Goal: Information Seeking & Learning: Check status

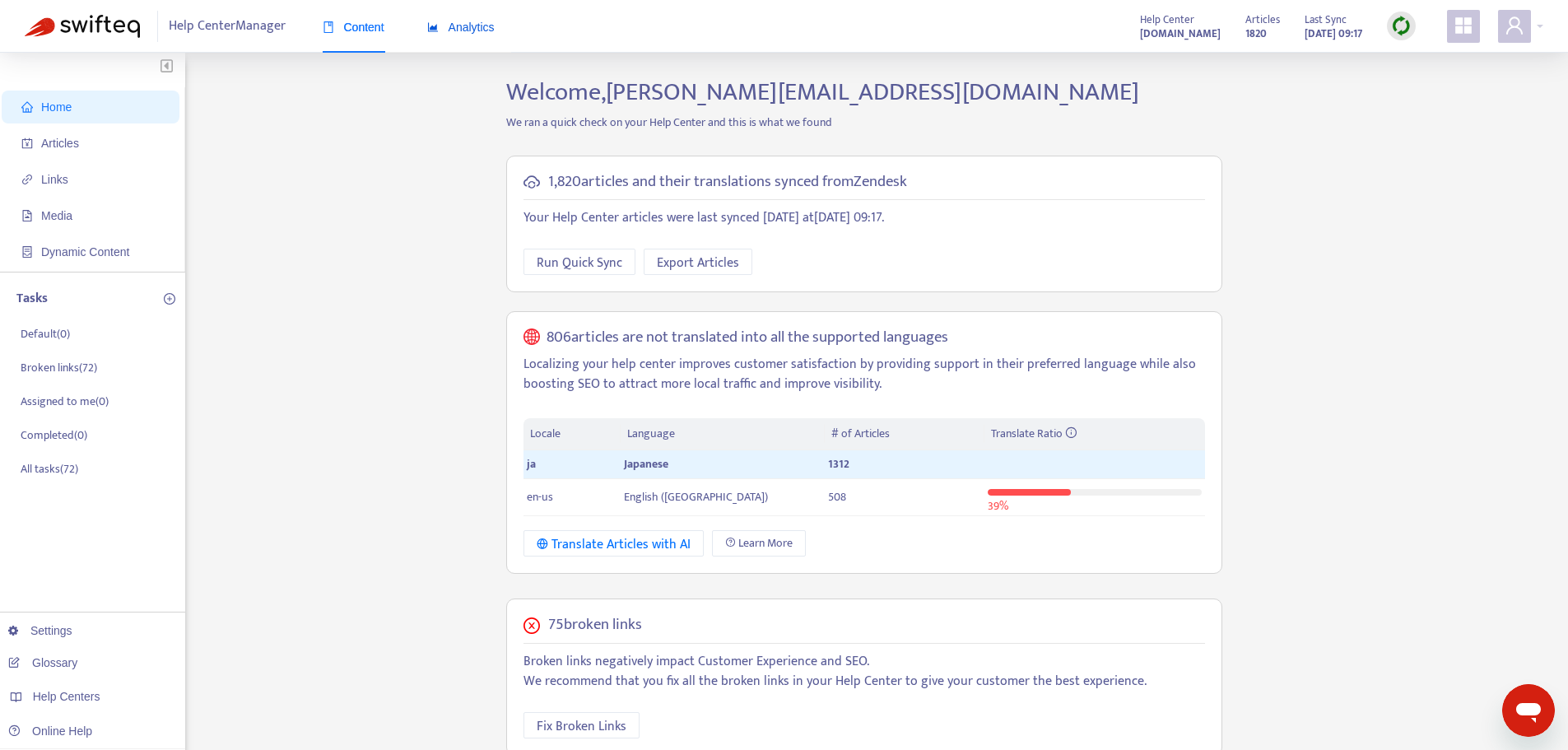
click at [469, 22] on span "Analytics" at bounding box center [461, 27] width 67 height 13
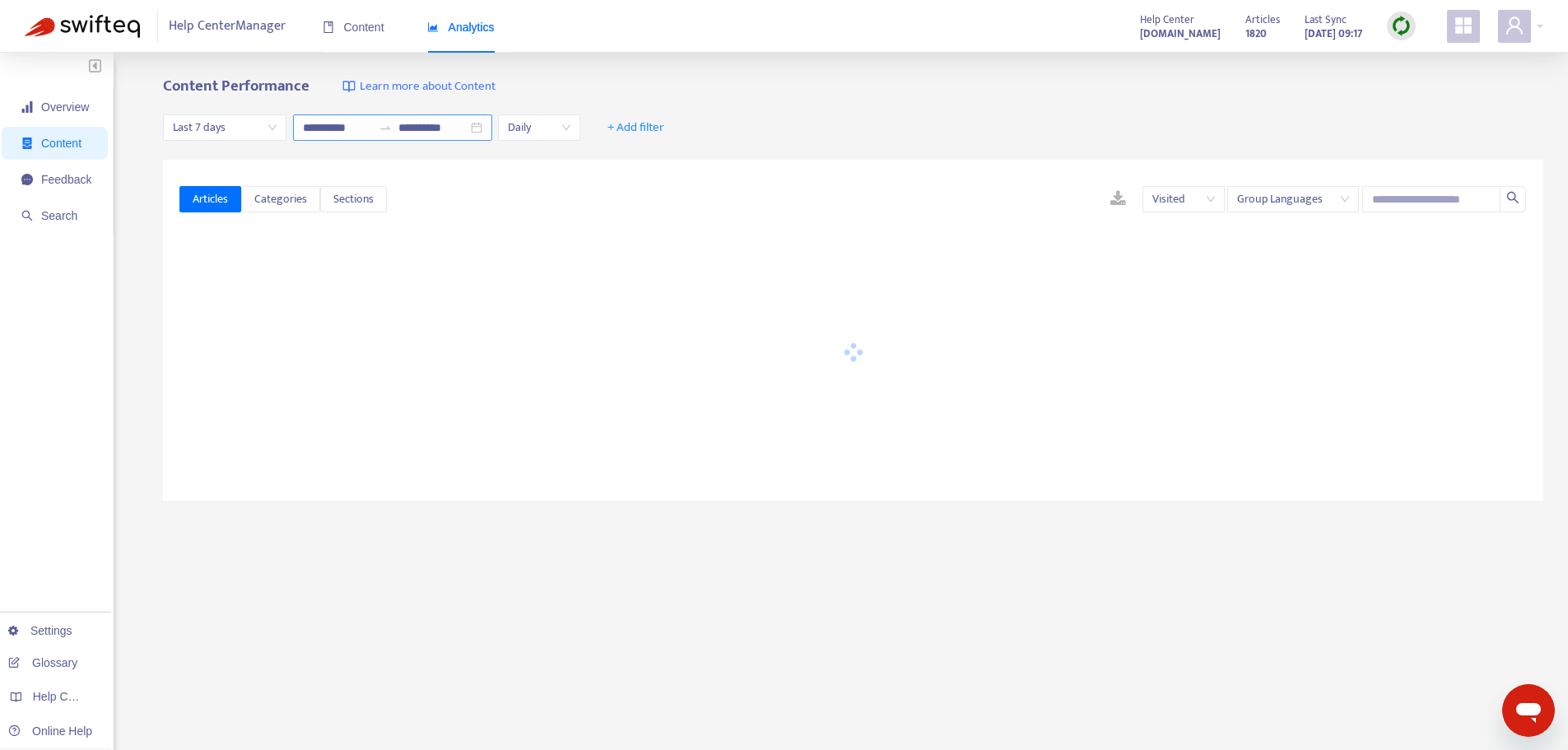
click at [424, 132] on input "**********" at bounding box center [433, 127] width 69 height 18
click at [226, 127] on span "Last 7 days" at bounding box center [225, 127] width 103 height 25
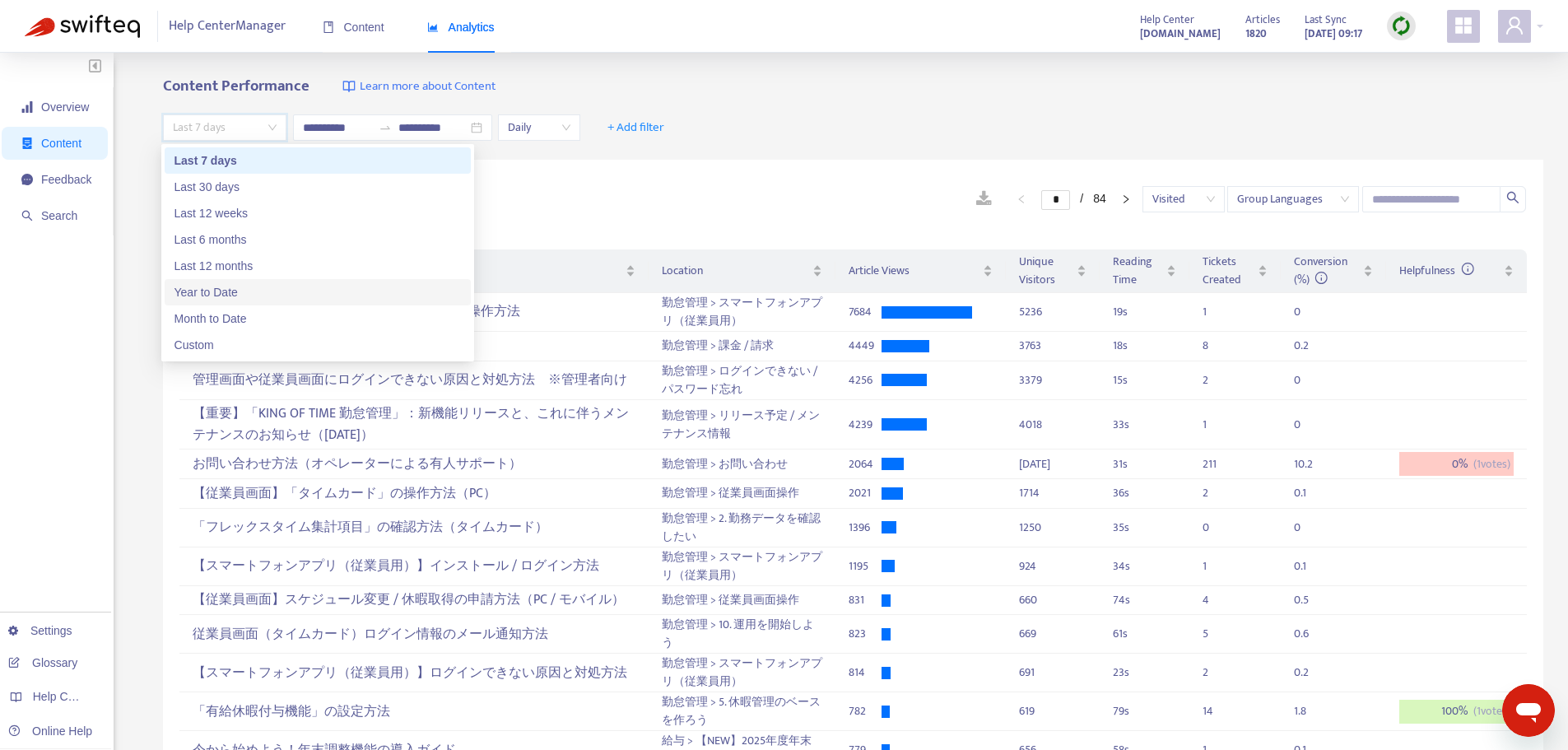
click at [261, 301] on div "Year to Date" at bounding box center [318, 292] width 287 height 18
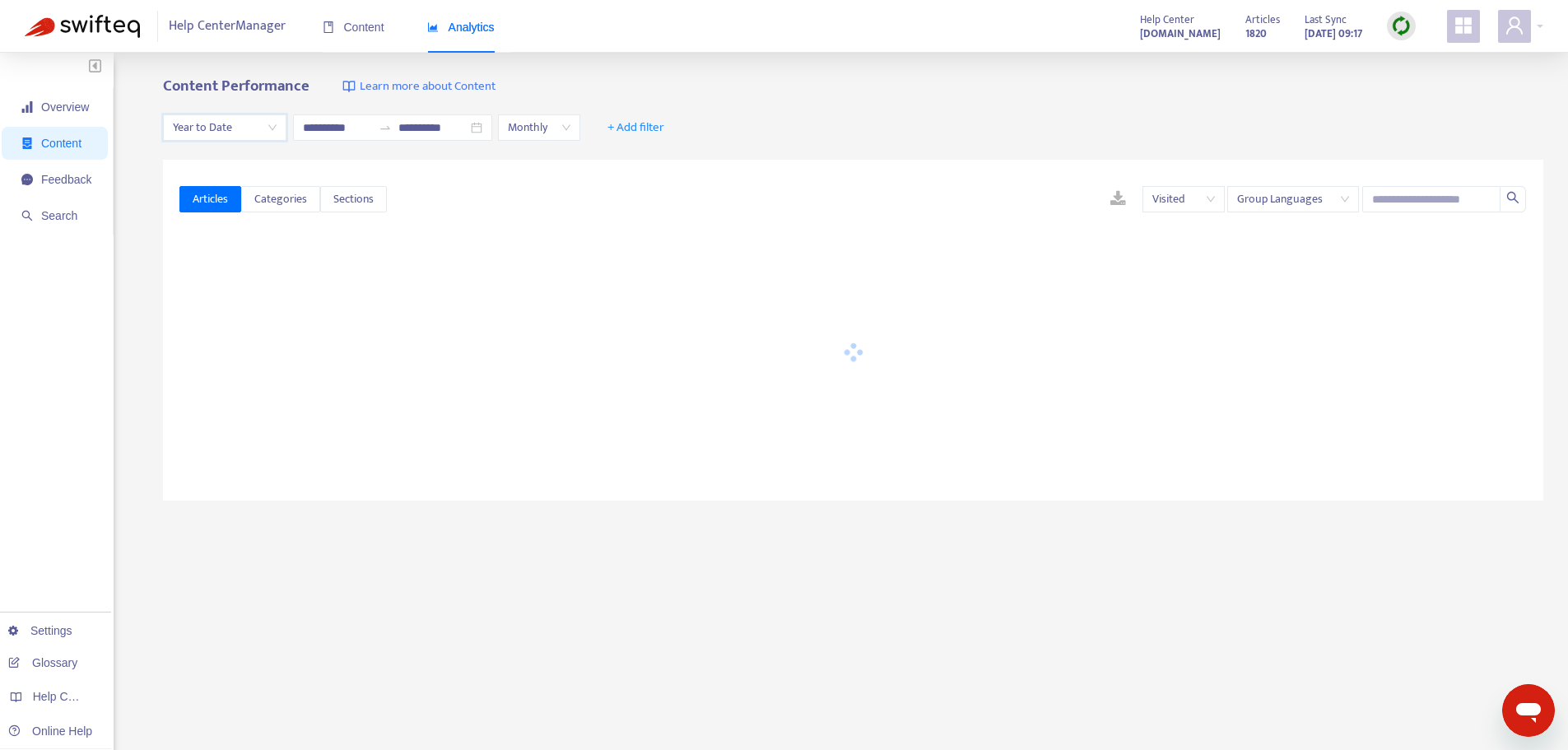
click at [257, 131] on span "Year to Date" at bounding box center [225, 127] width 103 height 25
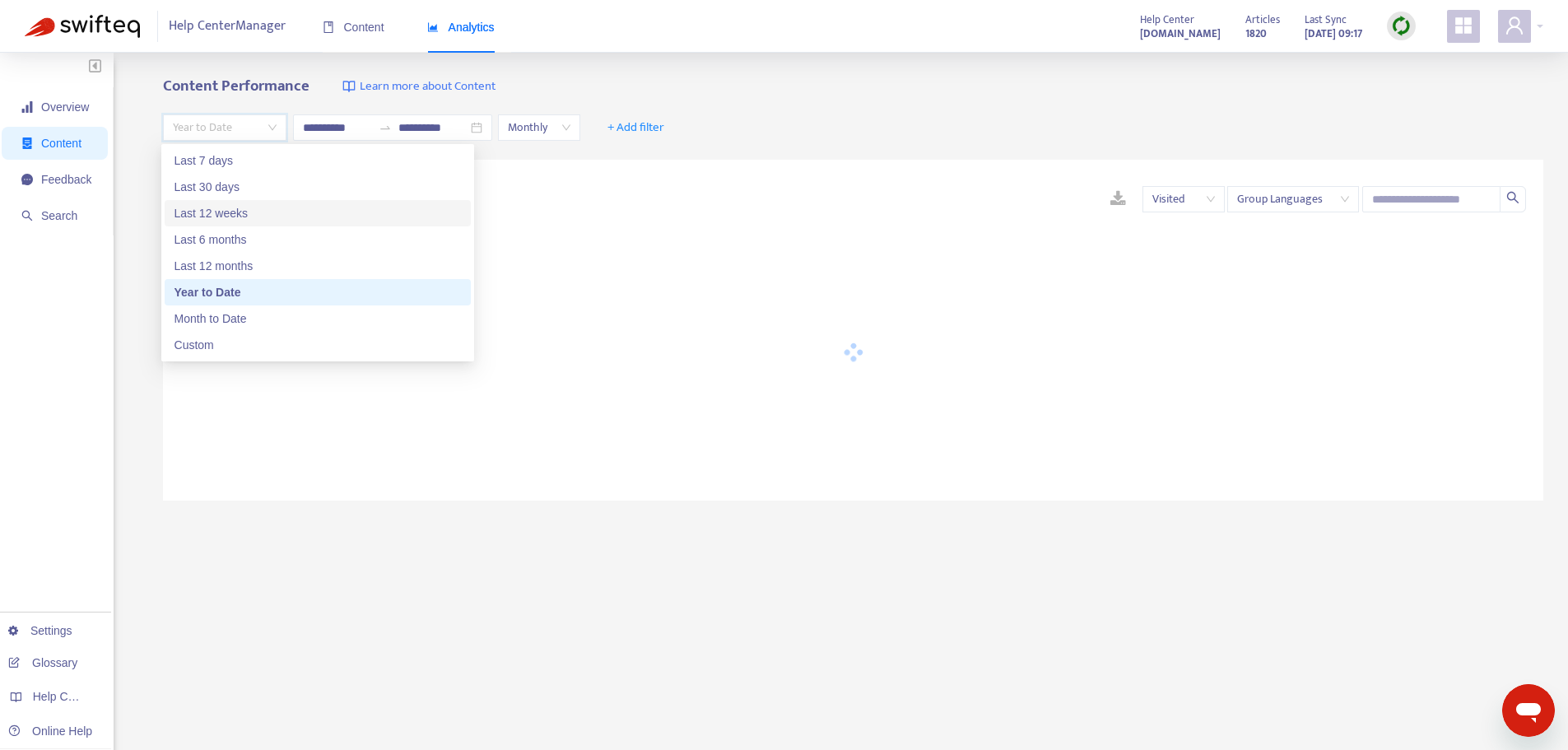
click at [226, 229] on div "Last 6 months" at bounding box center [318, 239] width 307 height 27
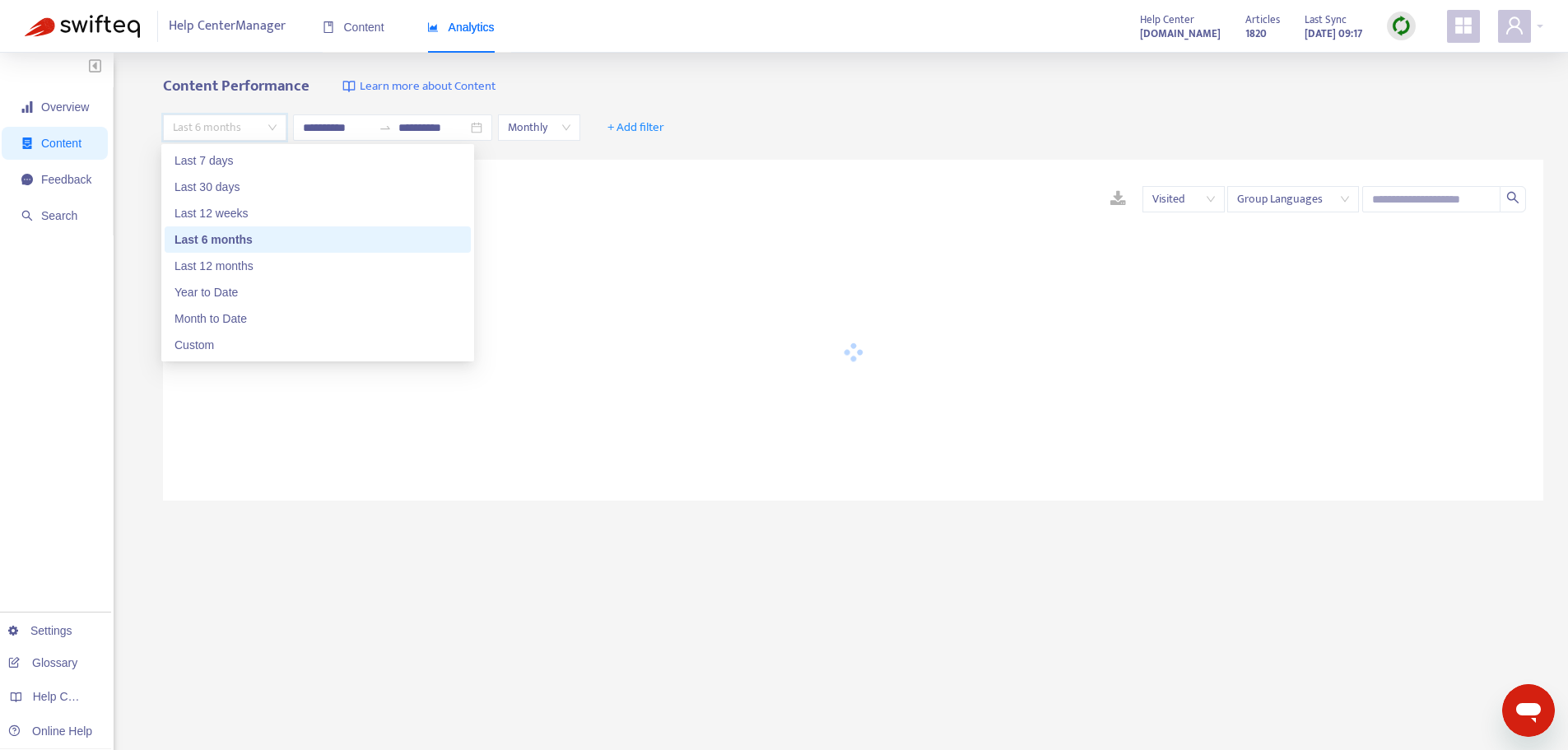
click at [242, 124] on span "Last 6 months" at bounding box center [225, 127] width 103 height 25
click at [270, 172] on div "Last 7 days" at bounding box center [318, 160] width 307 height 27
type input "**********"
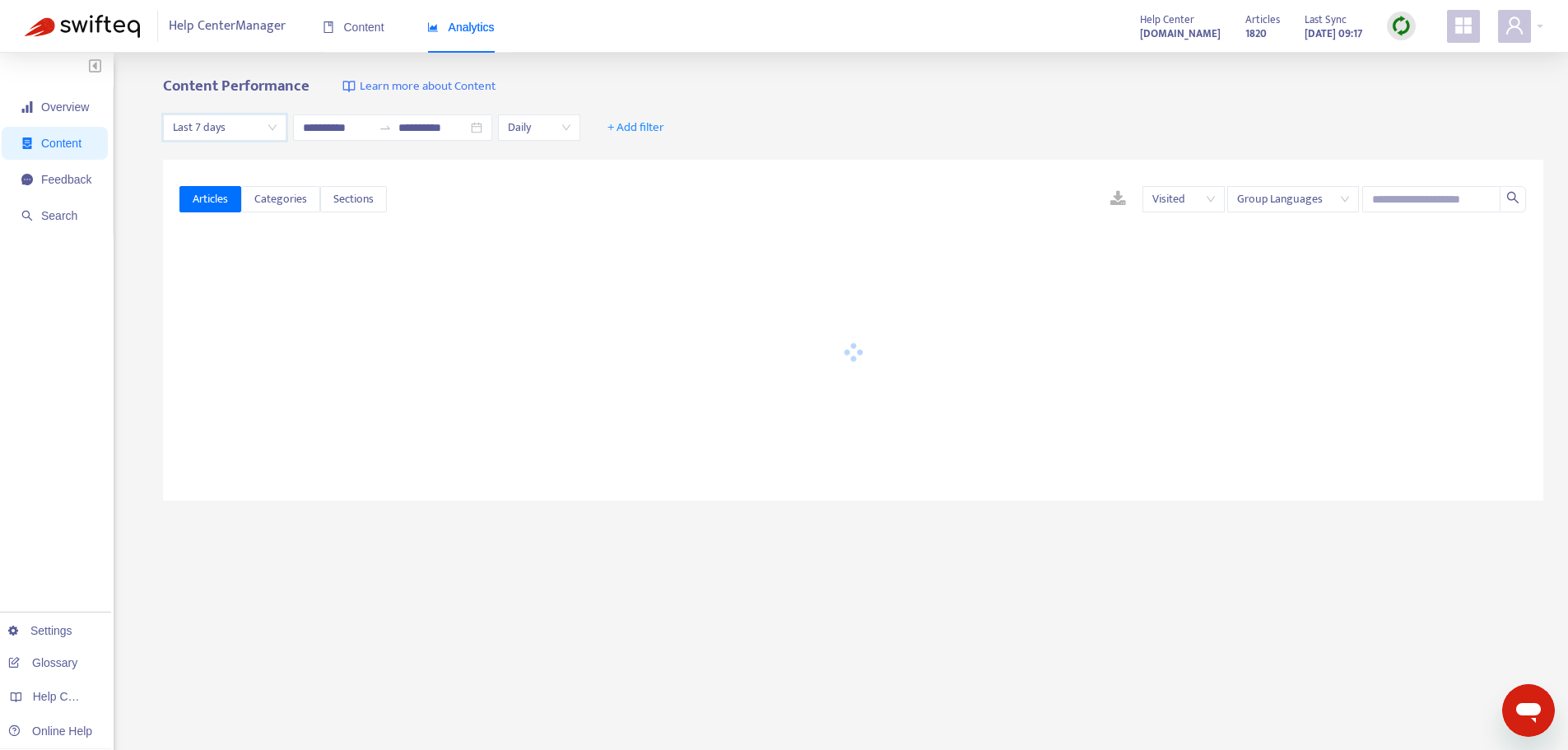
click at [829, 115] on div "**********" at bounding box center [852, 128] width 1380 height 64
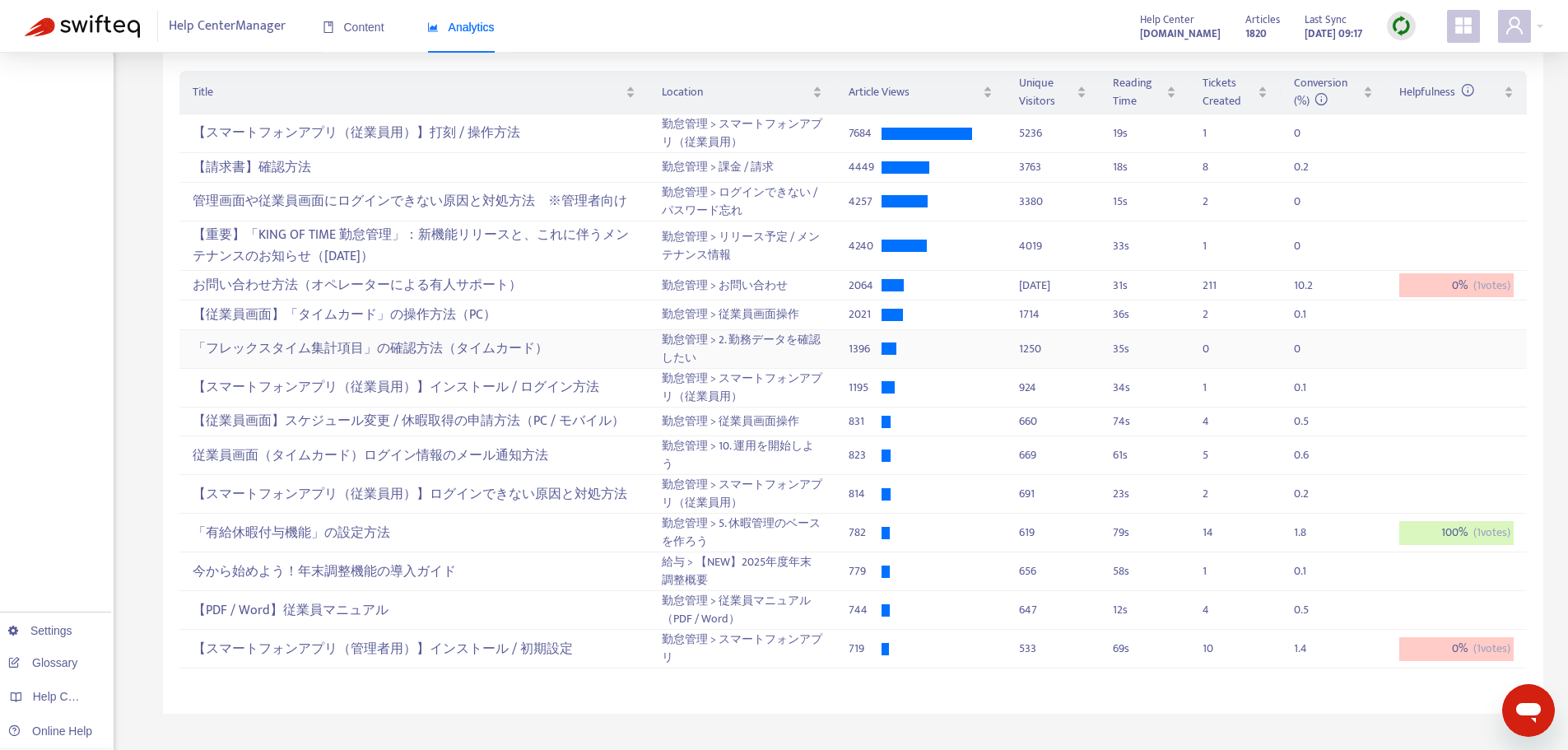
scroll to position [290, 0]
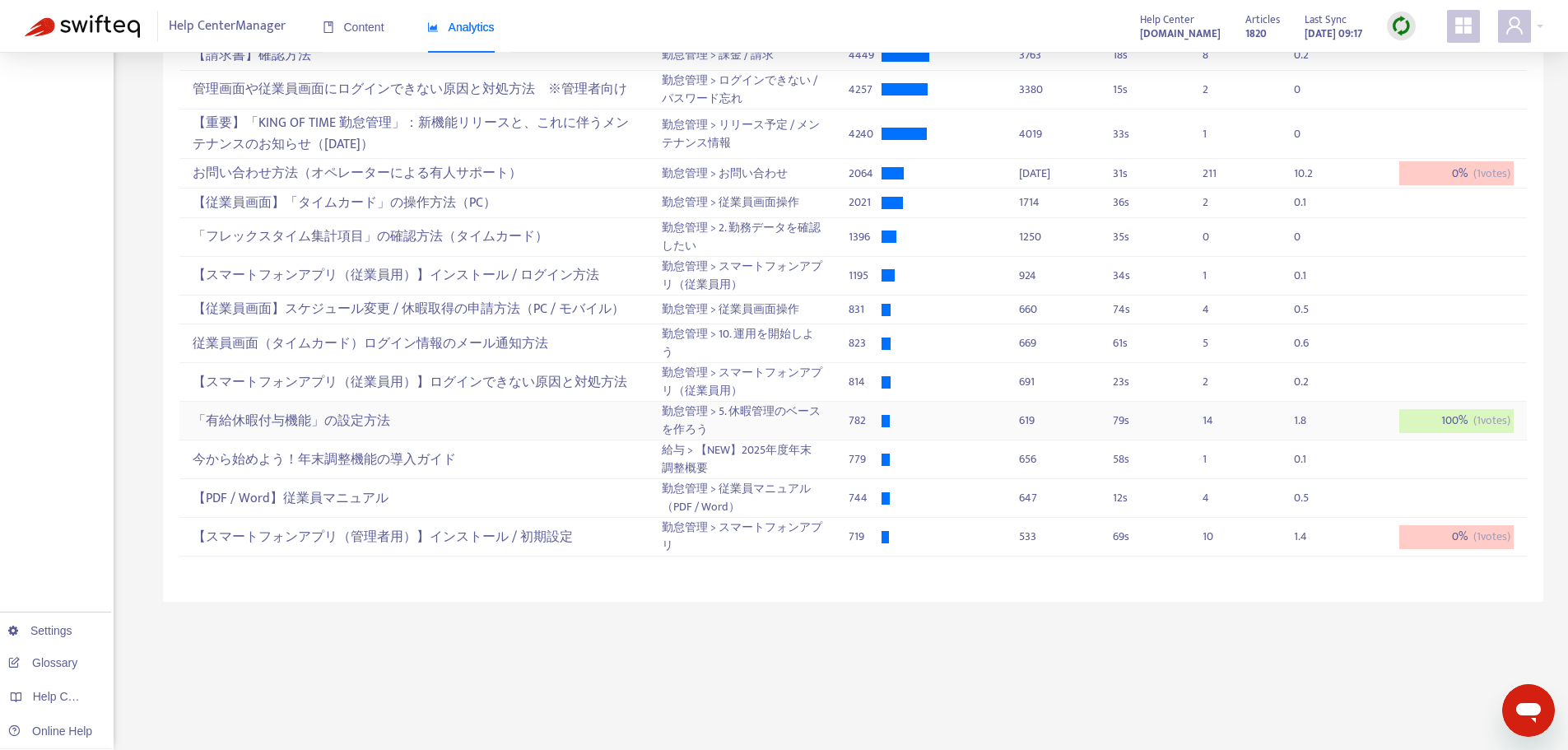
click at [1336, 423] on div "1.8" at bounding box center [1333, 420] width 80 height 18
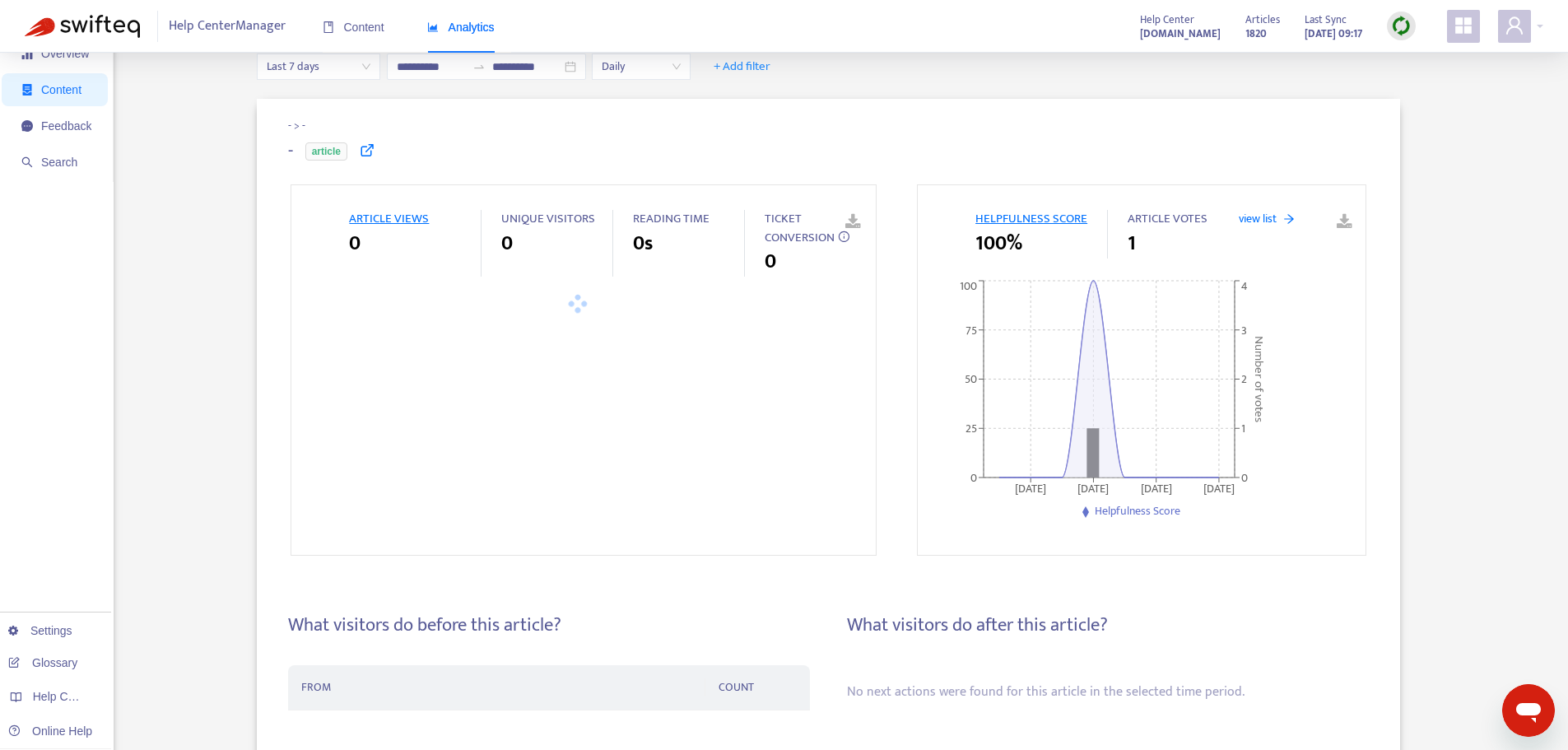
scroll to position [83, 0]
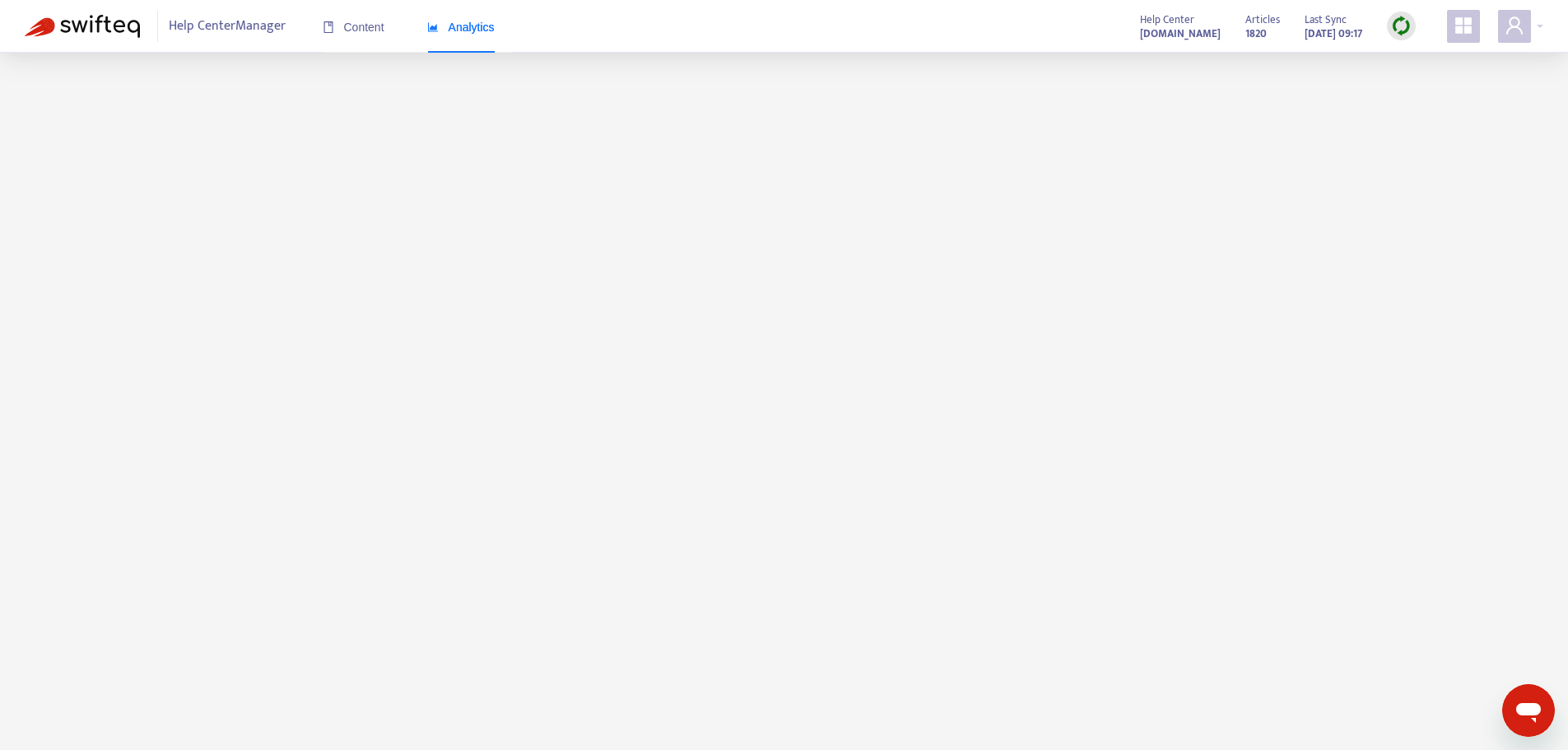
scroll to position [290, 0]
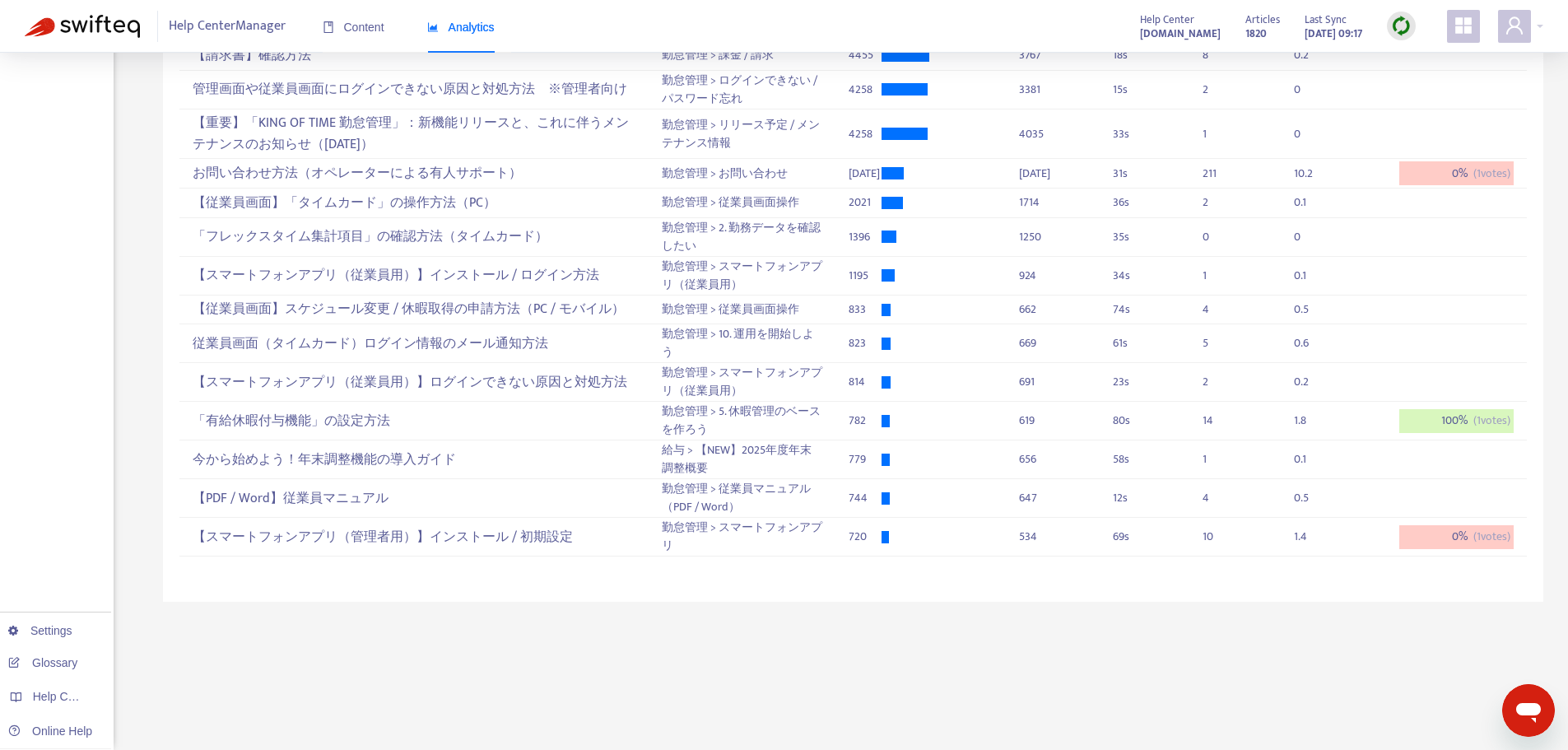
click at [730, 25] on div "Help Center Manager Content Analytics Help Center [DOMAIN_NAME] Articles [DATE]…" at bounding box center [784, 26] width 1568 height 53
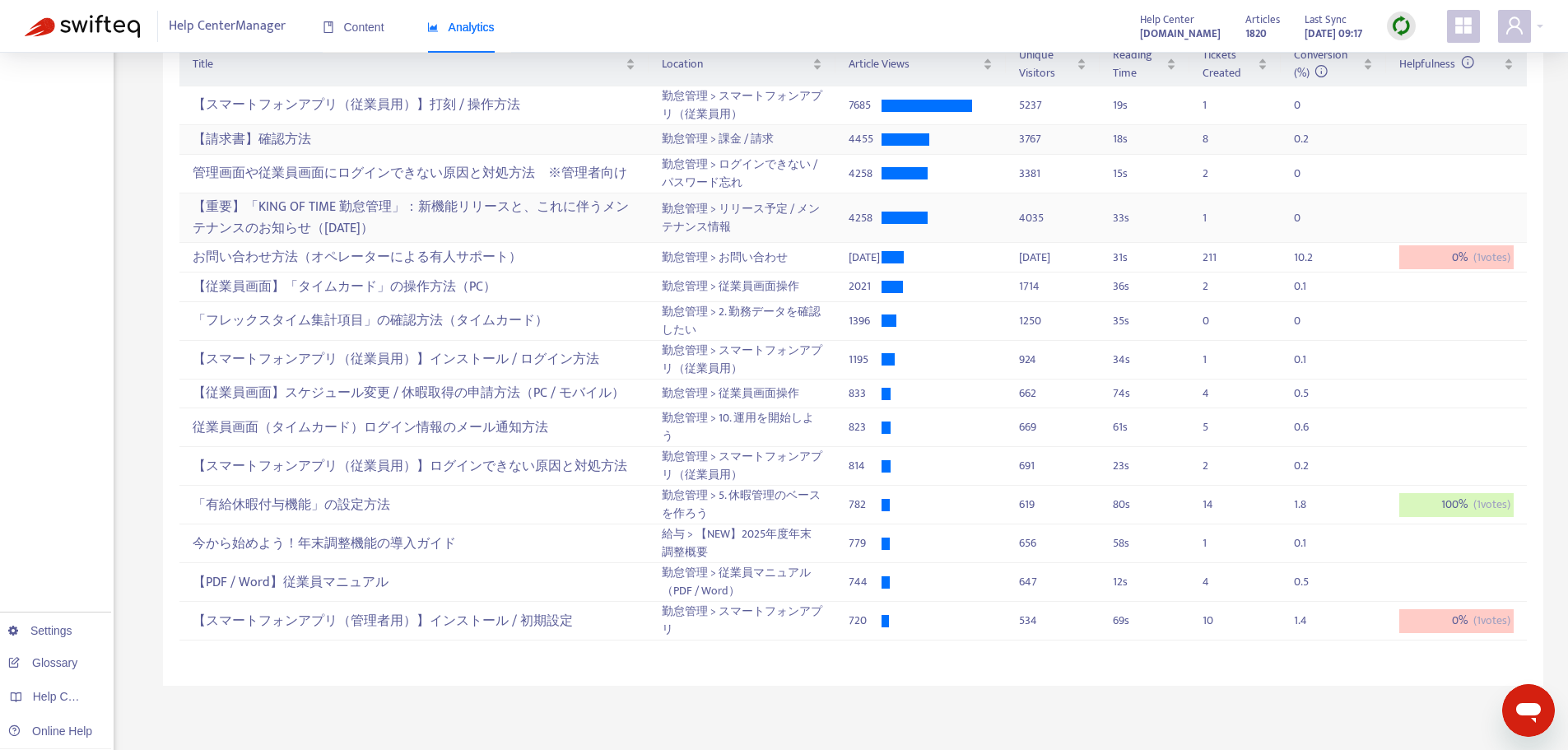
scroll to position [126, 0]
